Goal: Information Seeking & Learning: Learn about a topic

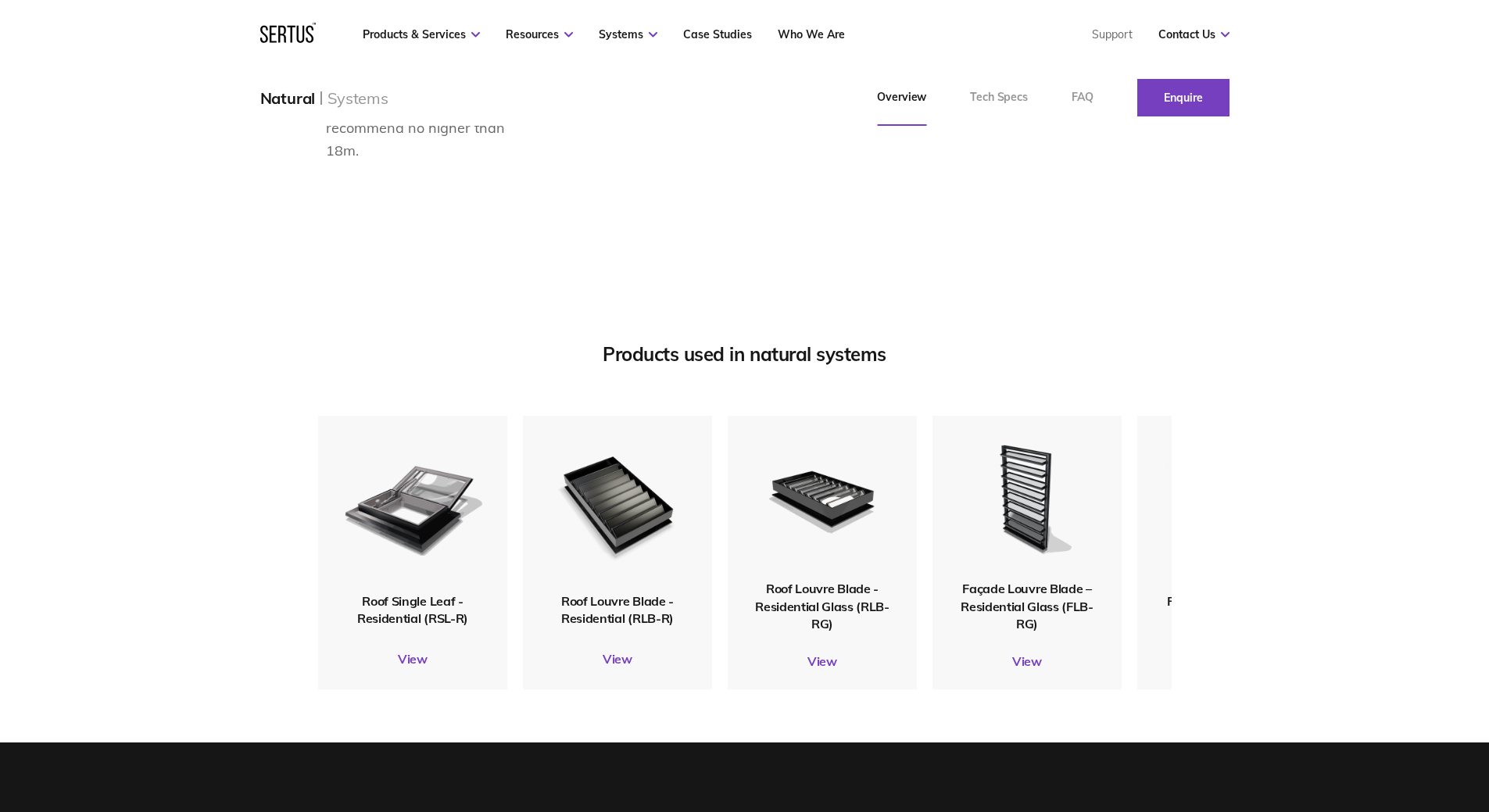
scroll to position [1798, 0]
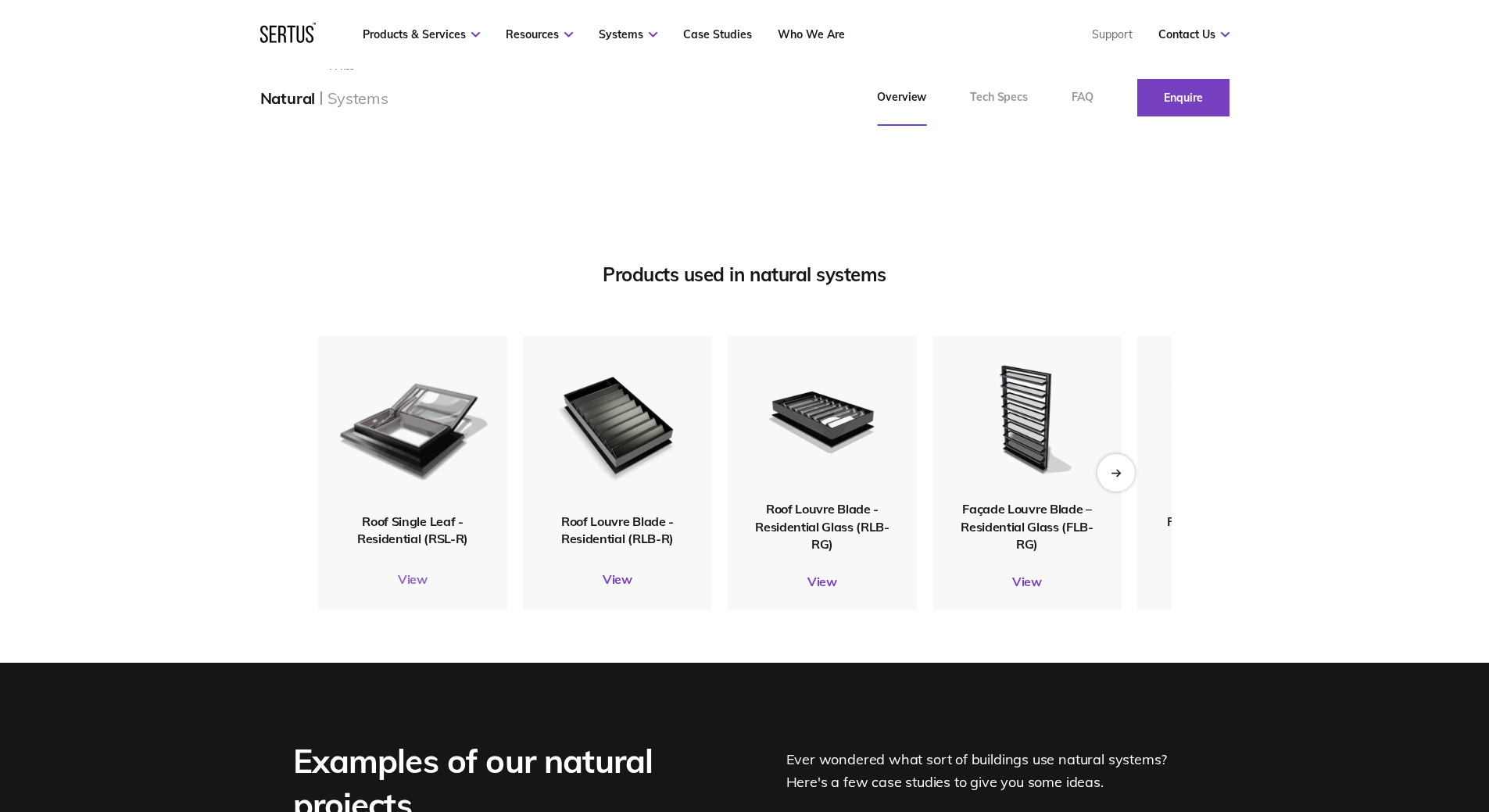
click at [426, 587] on link "View" at bounding box center [413, 579] width 189 height 15
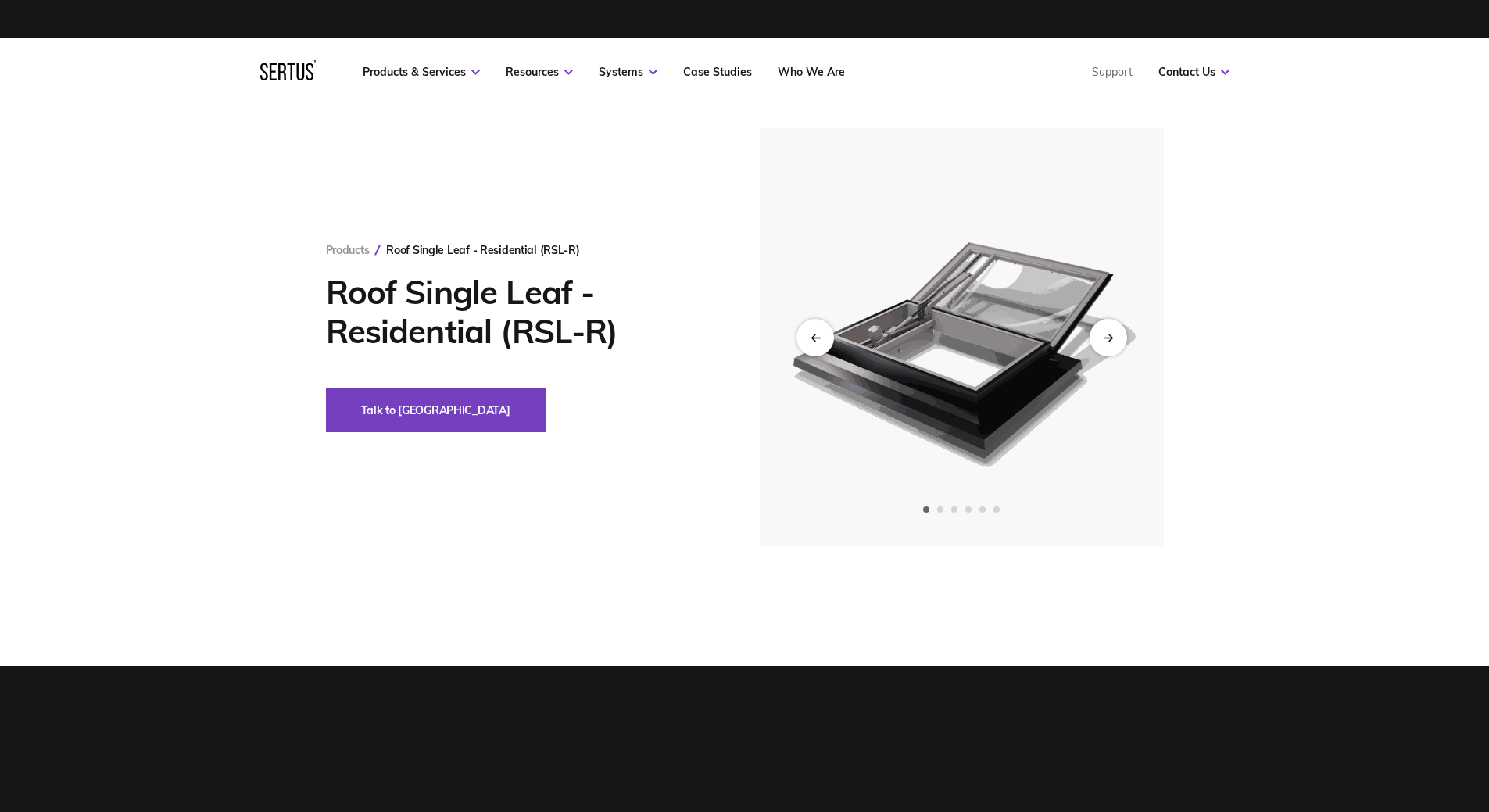
click at [1129, 332] on img at bounding box center [961, 337] width 384 height 418
click at [1108, 334] on icon "Next slide" at bounding box center [1110, 337] width 3 height 7
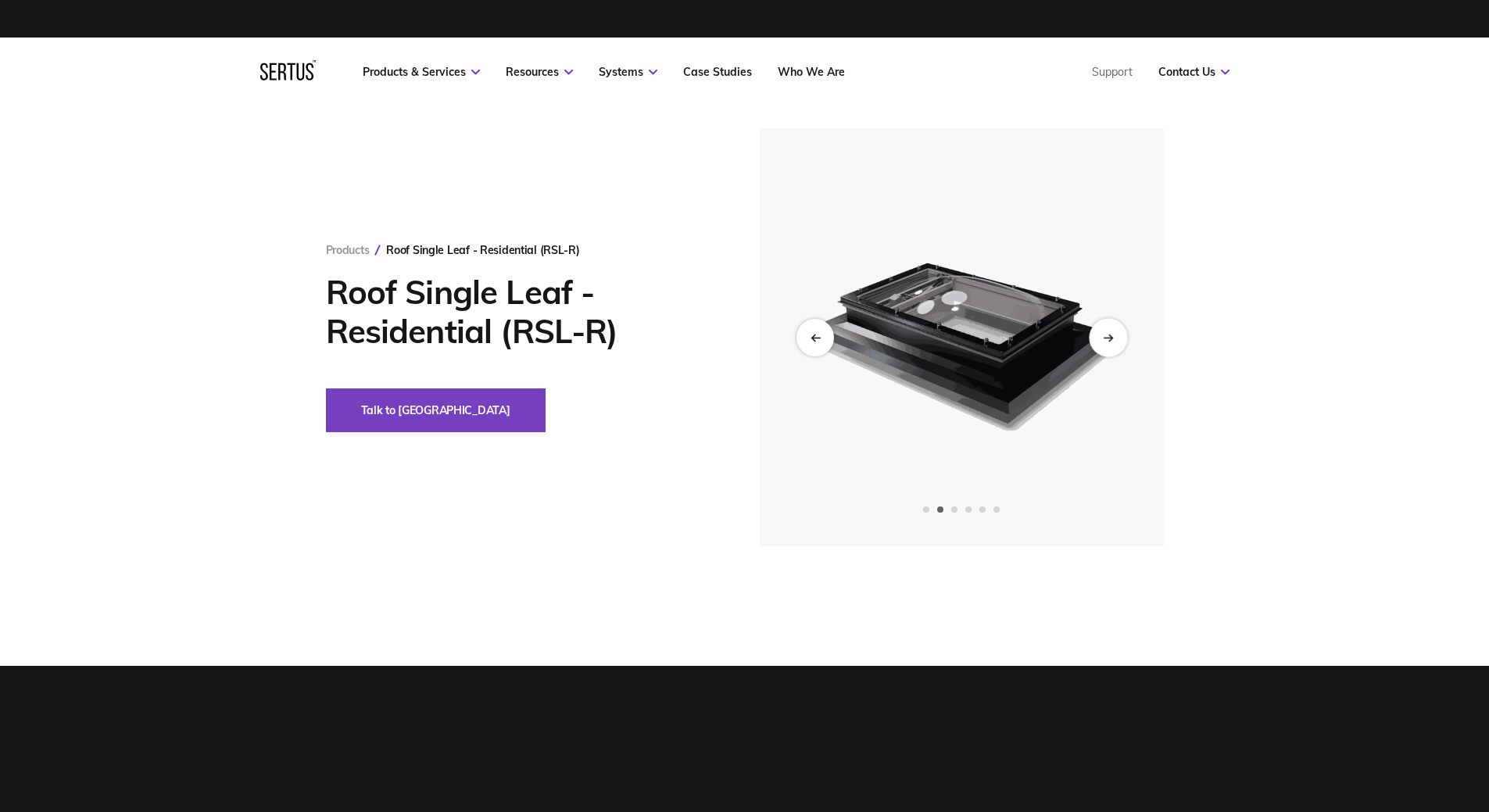
click at [1108, 334] on icon "Next slide" at bounding box center [1110, 337] width 3 height 7
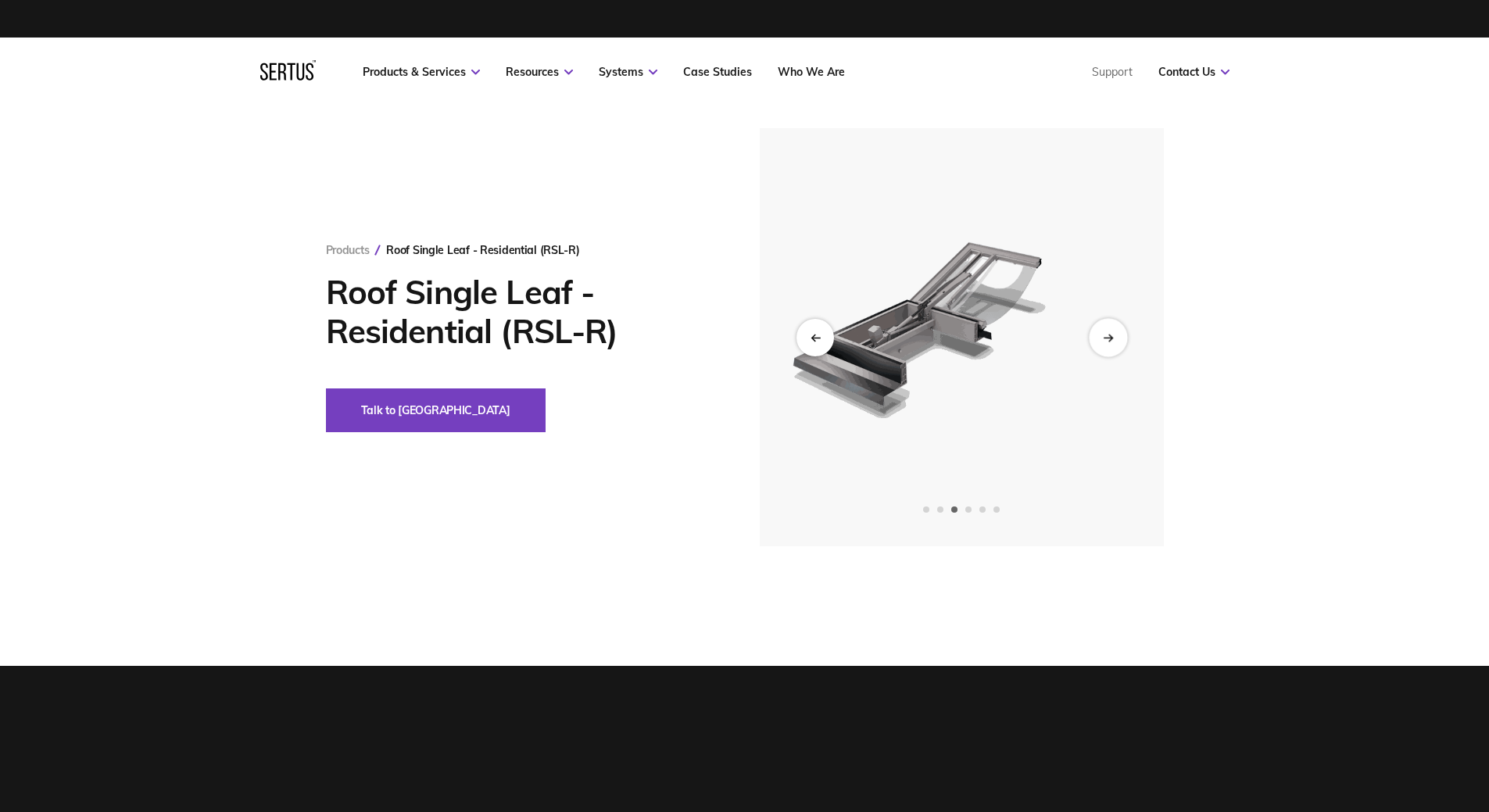
click at [1108, 334] on icon "Next slide" at bounding box center [1110, 337] width 3 height 7
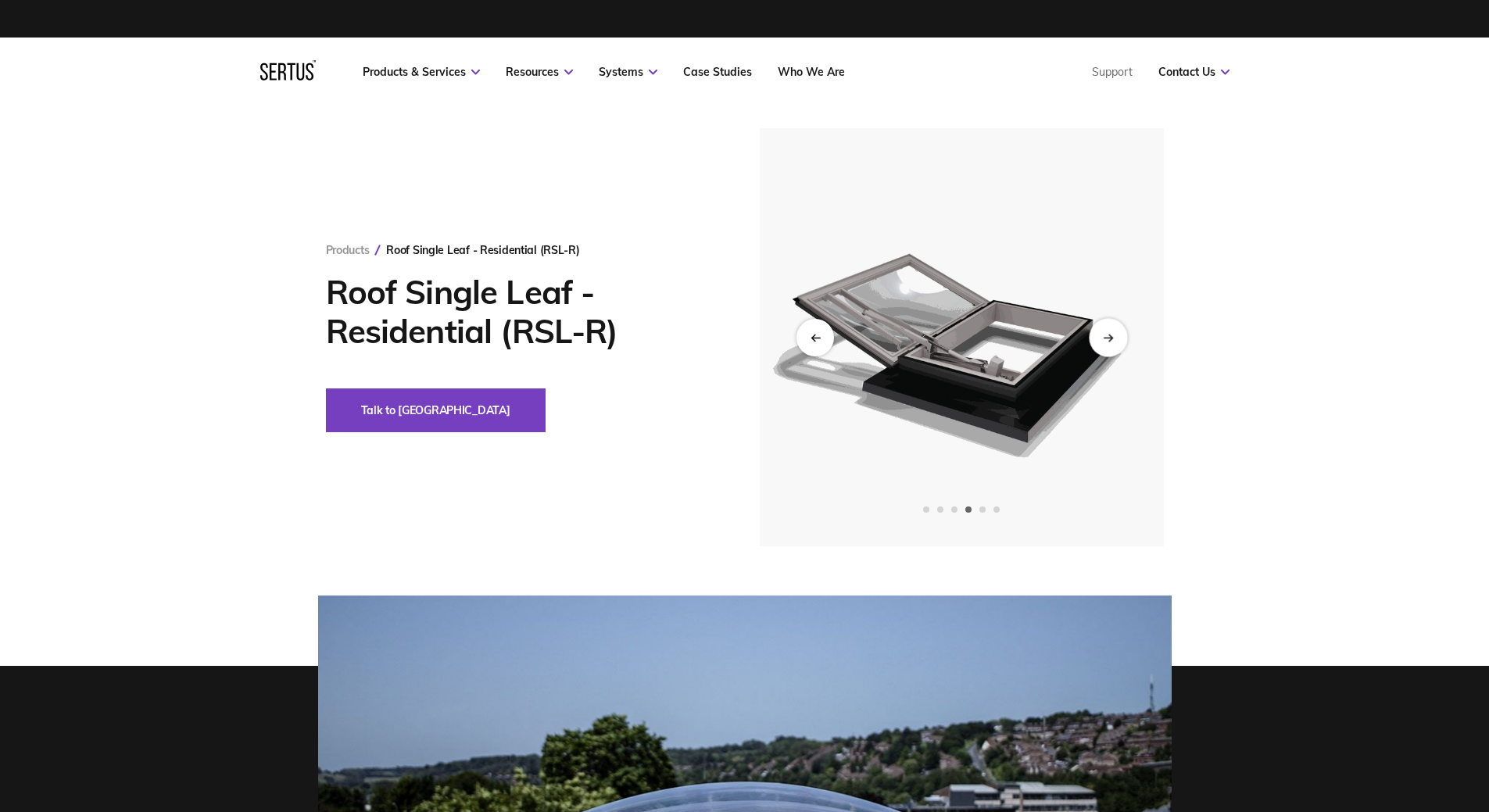
click at [1108, 334] on icon "Next slide" at bounding box center [1110, 337] width 3 height 7
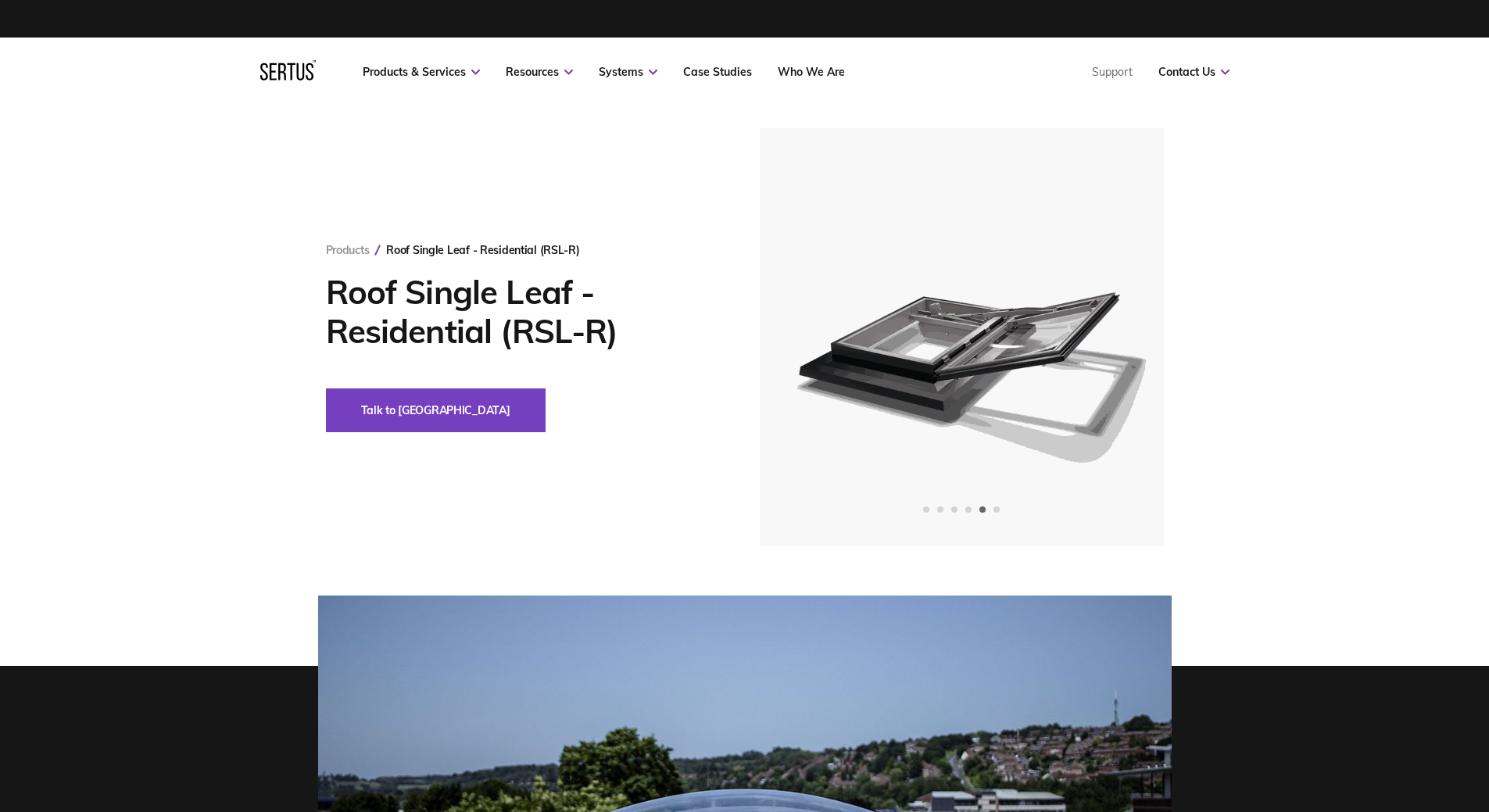
scroll to position [1856, 0]
